Goal: Task Accomplishment & Management: Manage account settings

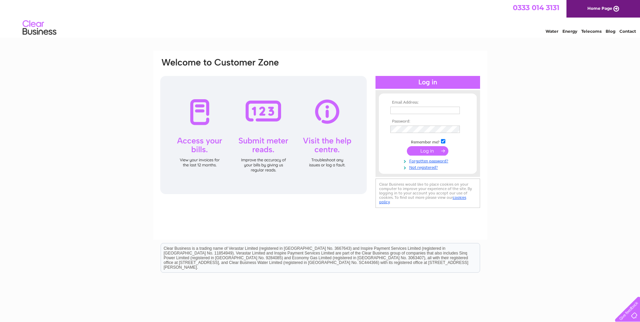
click at [412, 110] on input "text" at bounding box center [424, 110] width 69 height 7
type input "gail.brotherton@dle-eng.co.uk"
click at [407, 147] on input "submit" at bounding box center [427, 151] width 41 height 9
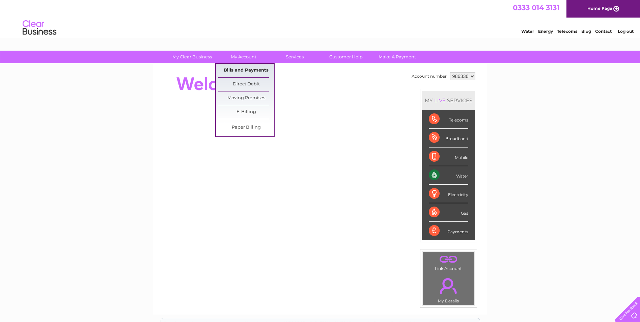
click at [249, 70] on link "Bills and Payments" at bounding box center [246, 70] width 56 height 13
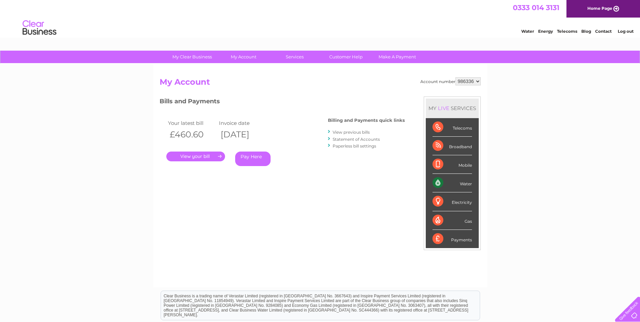
click at [201, 157] on link "." at bounding box center [195, 156] width 59 height 10
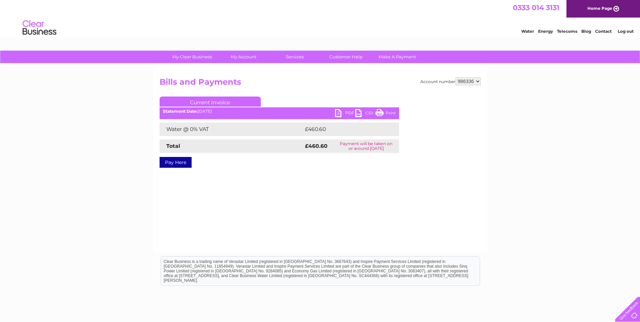
click at [338, 113] on link "PDF" at bounding box center [345, 114] width 20 height 10
click at [624, 31] on link "Log out" at bounding box center [625, 31] width 16 height 5
